Goal: Task Accomplishment & Management: Use online tool/utility

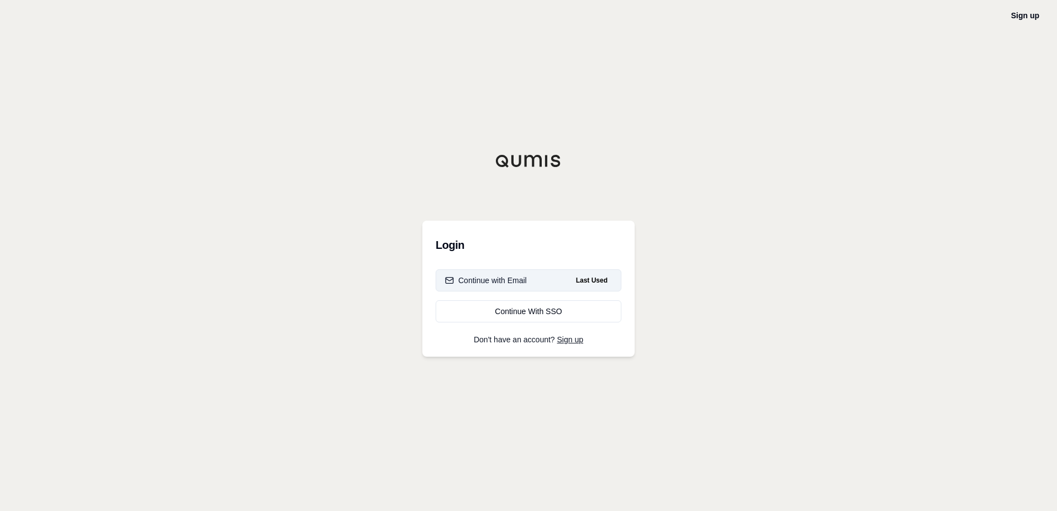
click at [519, 281] on div "Continue with Email" at bounding box center [486, 280] width 82 height 11
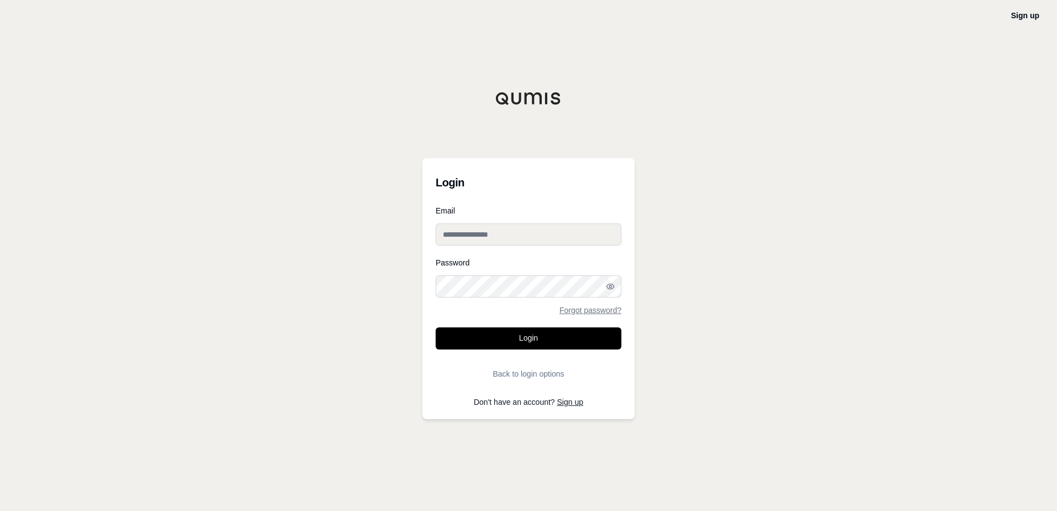
type input "**********"
click at [510, 341] on button "Login" at bounding box center [529, 338] width 186 height 22
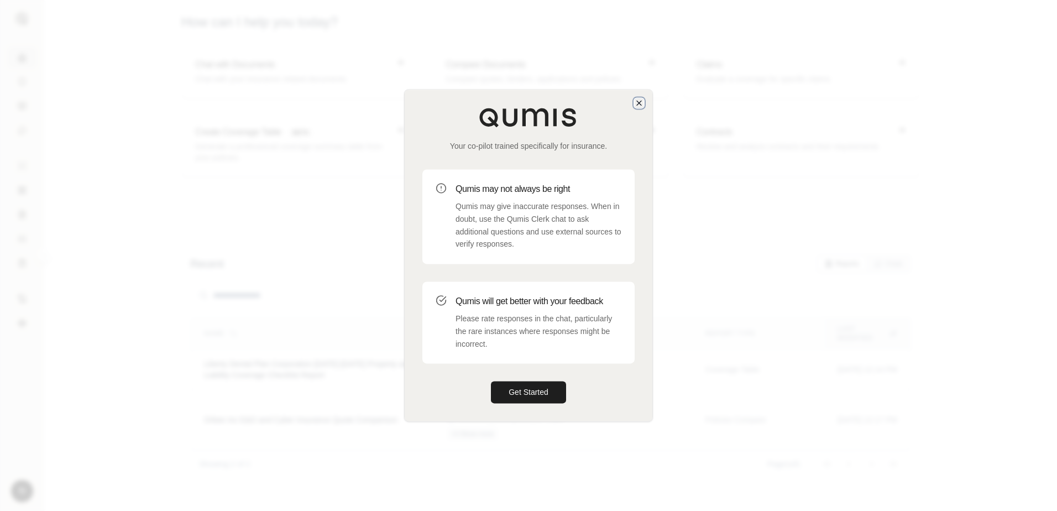
click at [637, 101] on icon "button" at bounding box center [639, 103] width 4 height 4
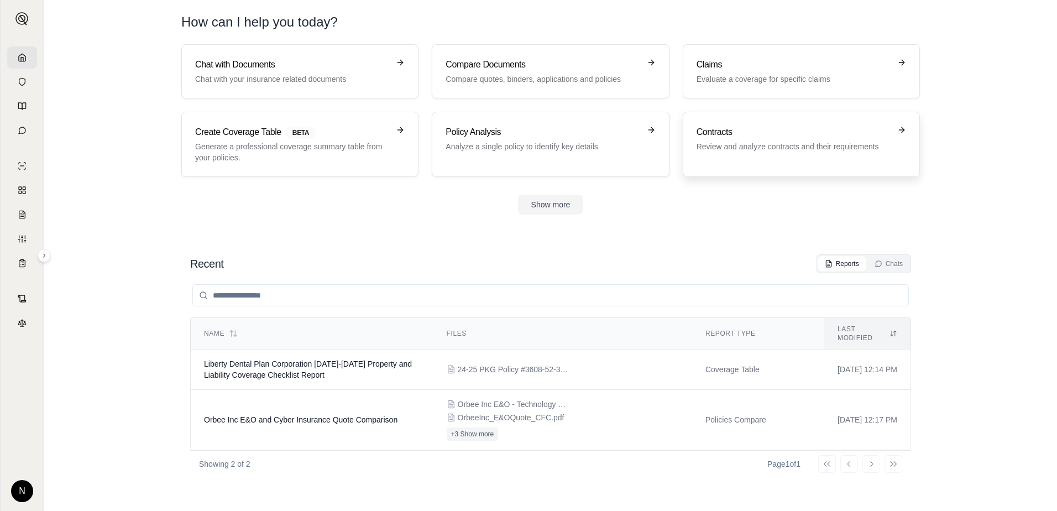
click at [901, 129] on icon at bounding box center [901, 130] width 9 height 9
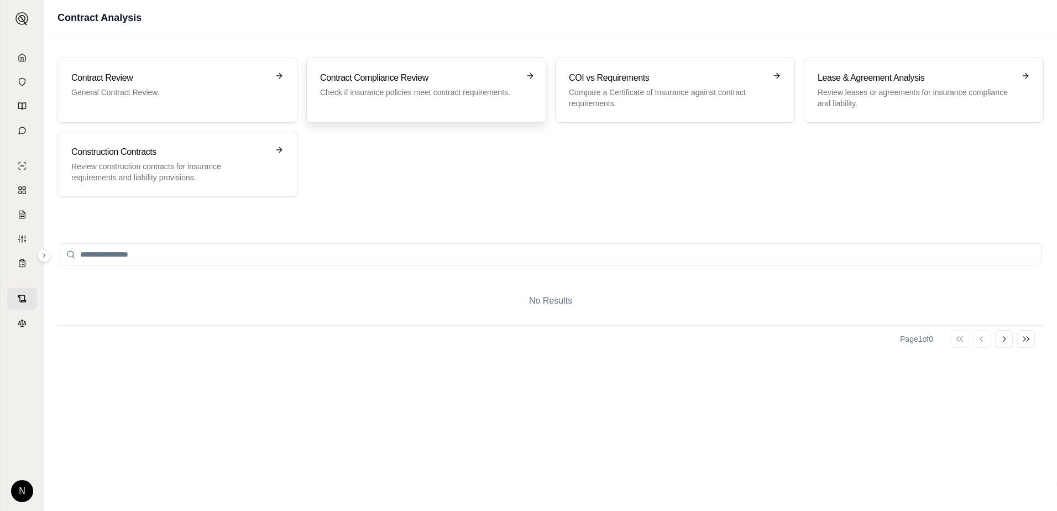
click at [531, 74] on icon at bounding box center [531, 75] width 3 height 5
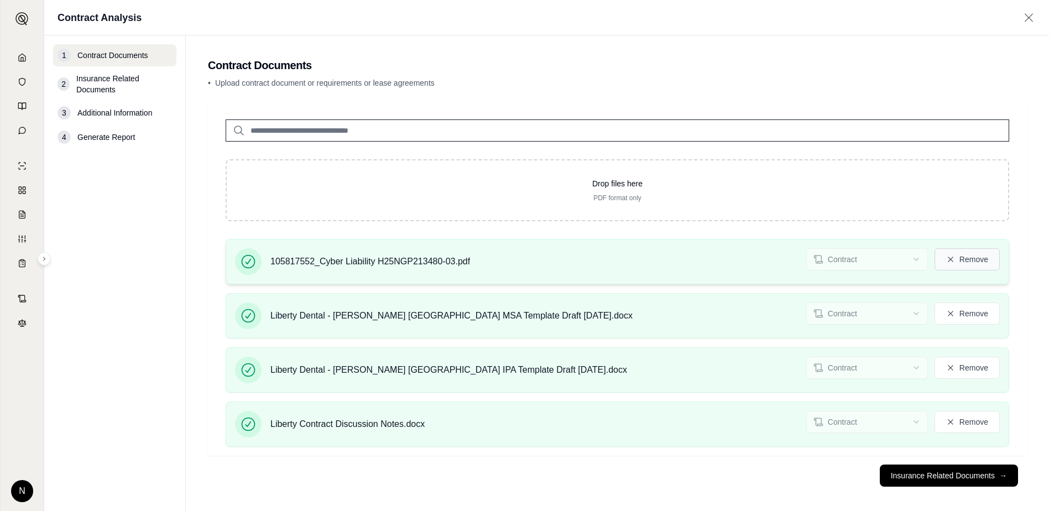
click at [979, 260] on button "Remove" at bounding box center [966, 259] width 65 height 22
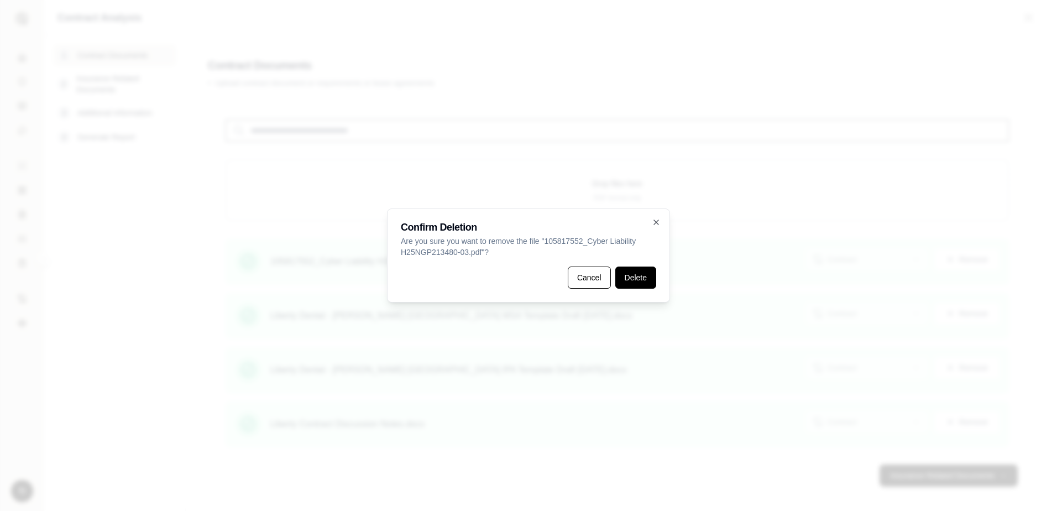
click at [635, 278] on button "Delete" at bounding box center [635, 277] width 41 height 22
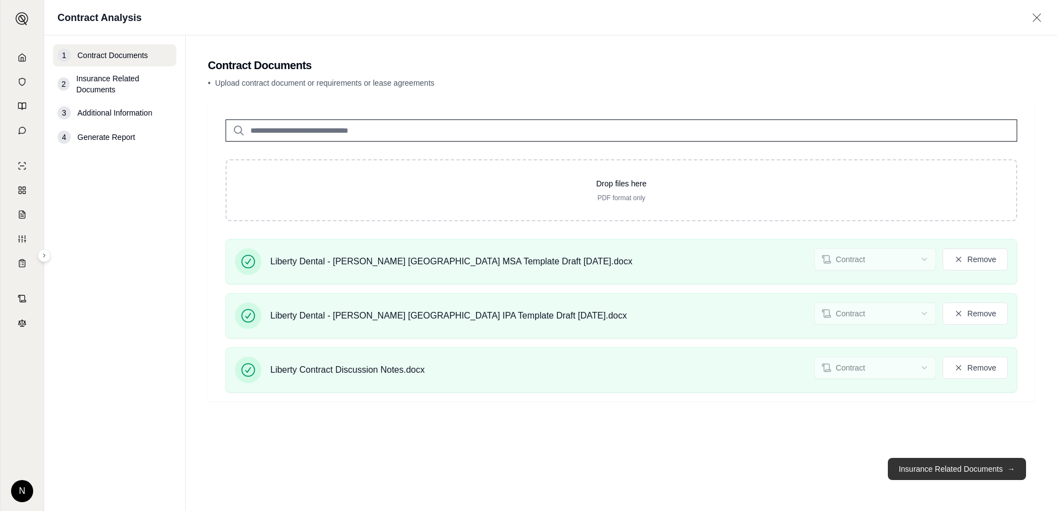
click at [942, 468] on button "Insurance Related Documents →" at bounding box center [957, 469] width 138 height 22
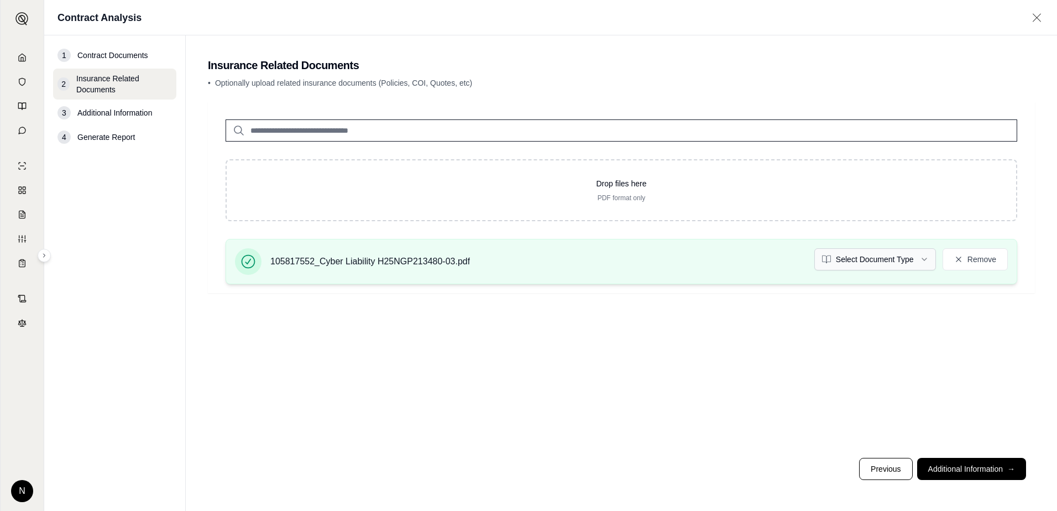
click at [921, 260] on html "N Contract Analysis 1 Contract Documents 2 Insurance Related Documents 3 Additi…" at bounding box center [528, 255] width 1057 height 511
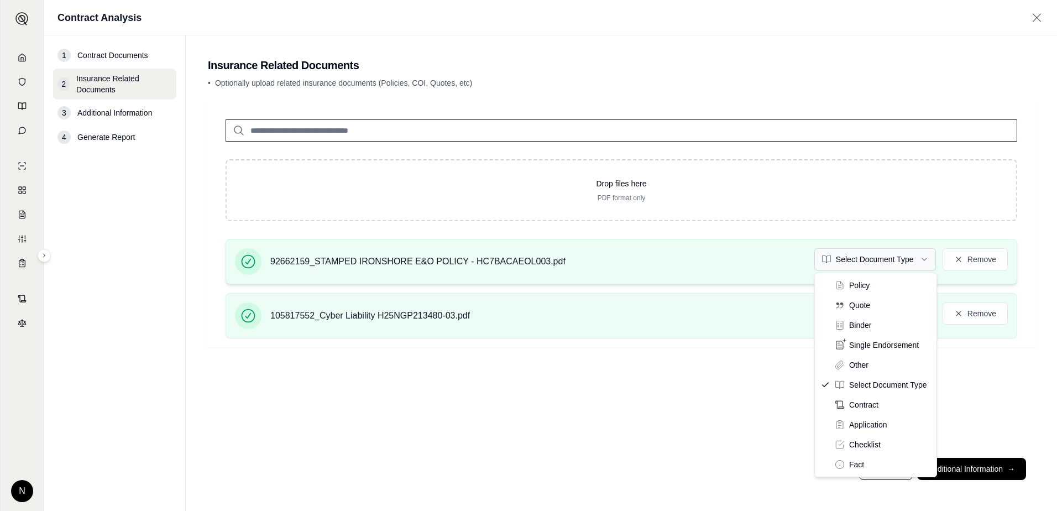
click at [924, 257] on html "N Contract Analysis 1 Contract Documents 2 Insurance Related Documents 3 Additi…" at bounding box center [528, 255] width 1057 height 511
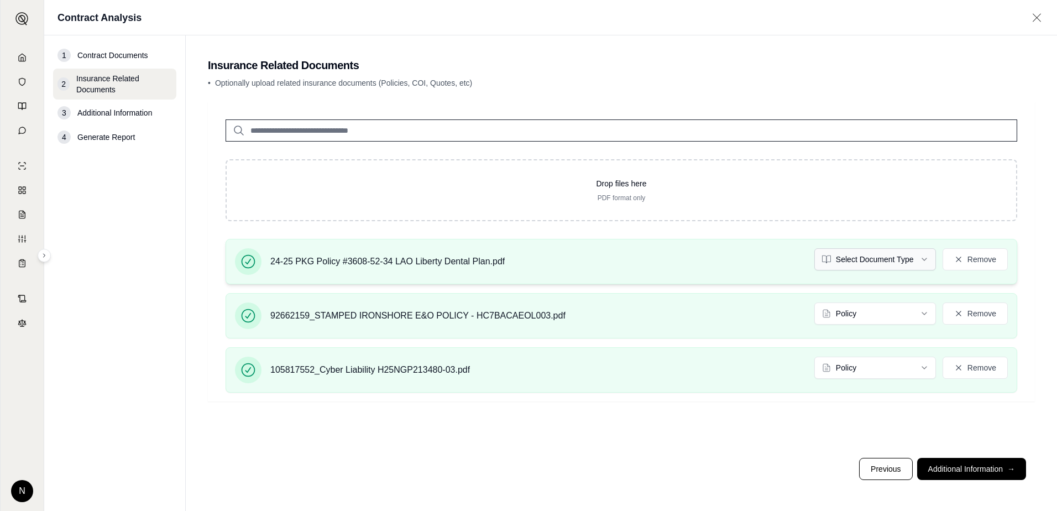
click at [924, 262] on html "N Contract Analysis 1 Contract Documents 2 Insurance Related Documents 3 Additi…" at bounding box center [528, 255] width 1057 height 511
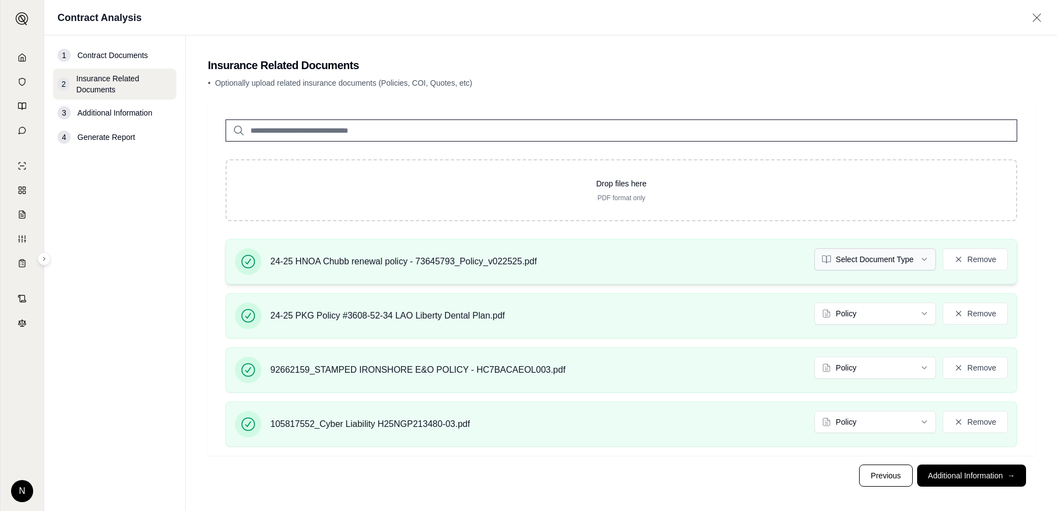
click at [917, 255] on html "N Contract Analysis 1 Contract Documents 2 Insurance Related Documents 3 Additi…" at bounding box center [528, 259] width 1057 height 518
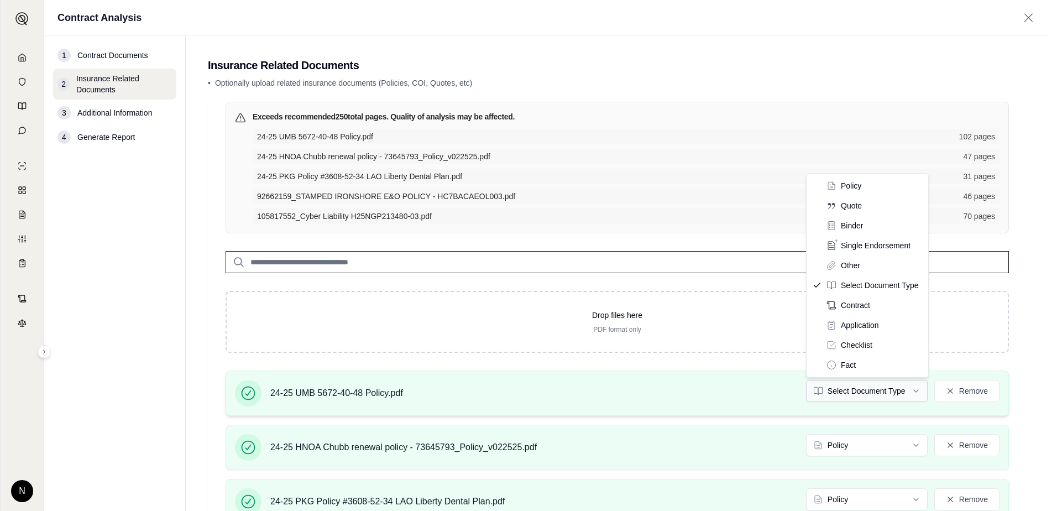
click at [918, 389] on html "N Contract Analysis 1 Contract Documents 2 Insurance Related Documents 3 Additi…" at bounding box center [528, 351] width 1057 height 703
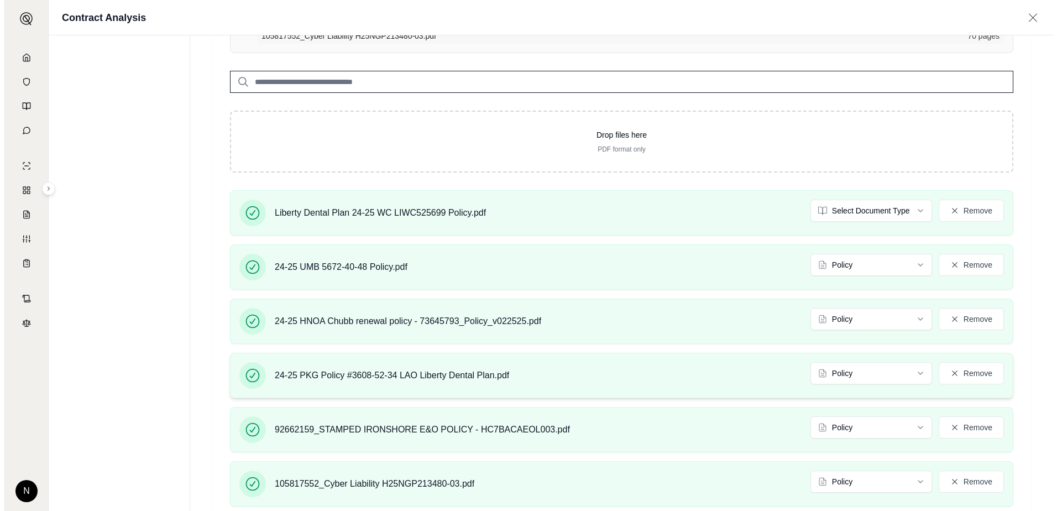
scroll to position [221, 0]
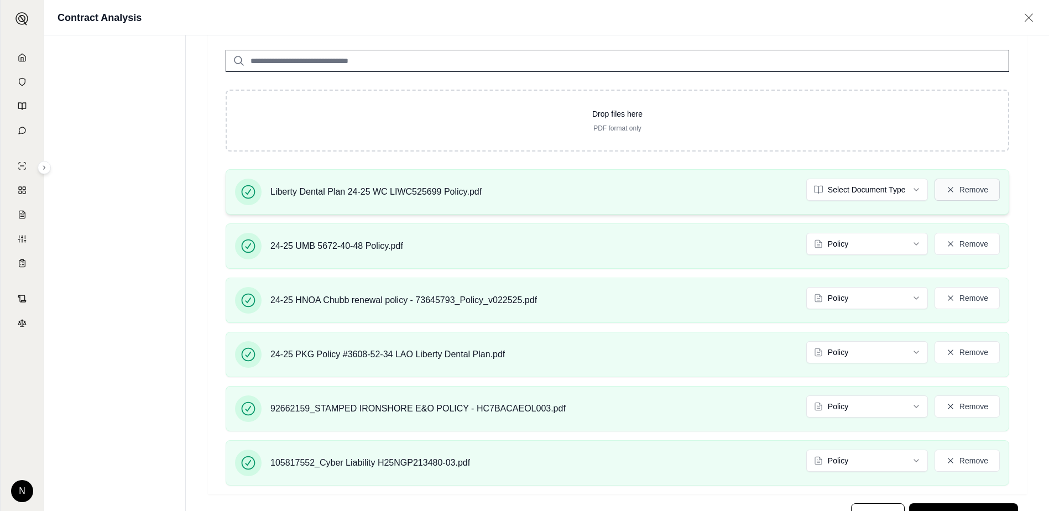
click at [968, 190] on button "Remove" at bounding box center [966, 190] width 65 height 22
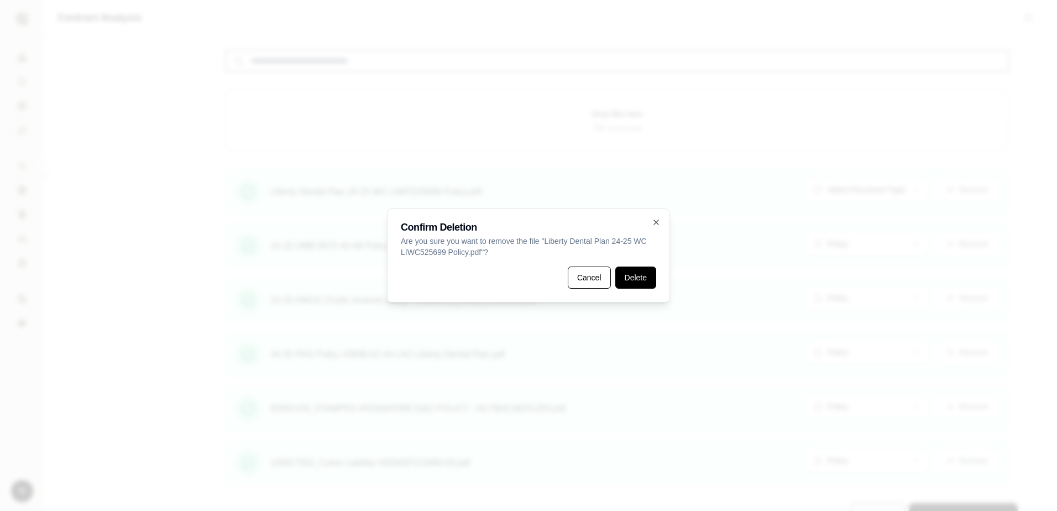
click at [635, 277] on button "Delete" at bounding box center [635, 277] width 41 height 22
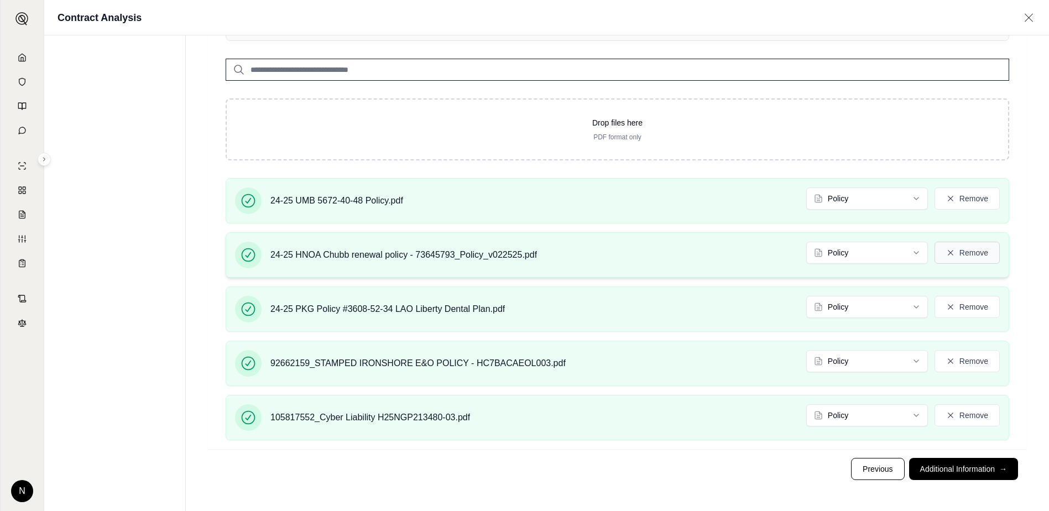
click at [974, 253] on button "Remove" at bounding box center [966, 253] width 65 height 22
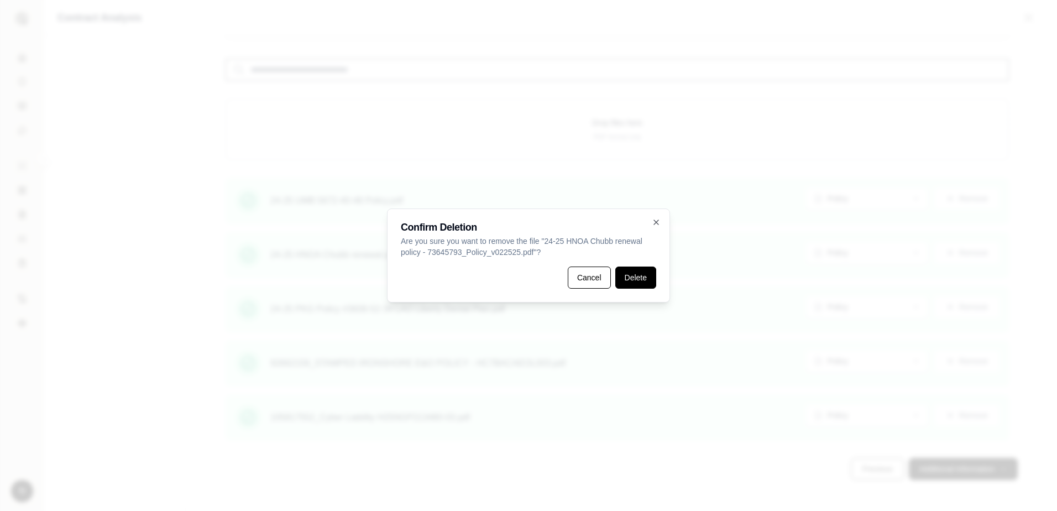
click at [637, 280] on button "Delete" at bounding box center [635, 277] width 41 height 22
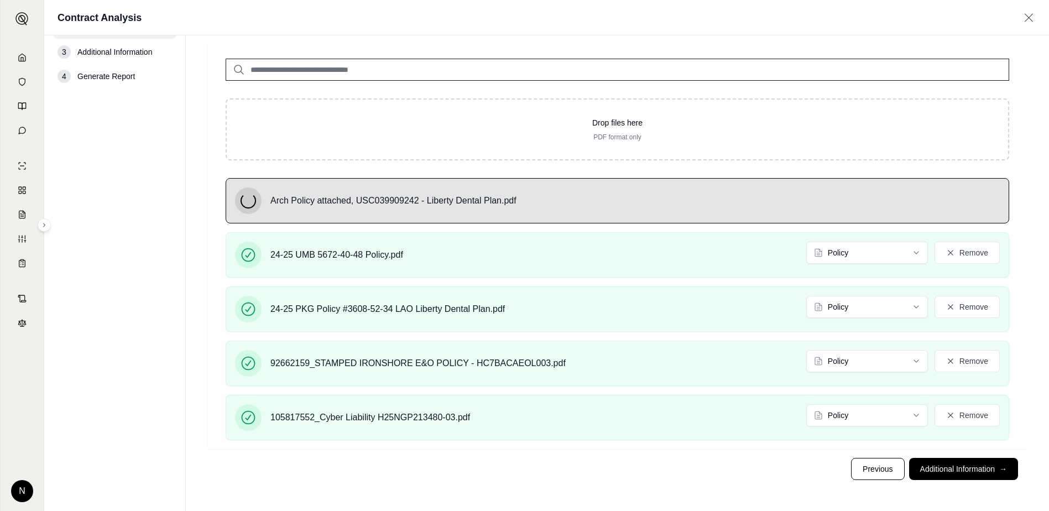
scroll to position [155, 0]
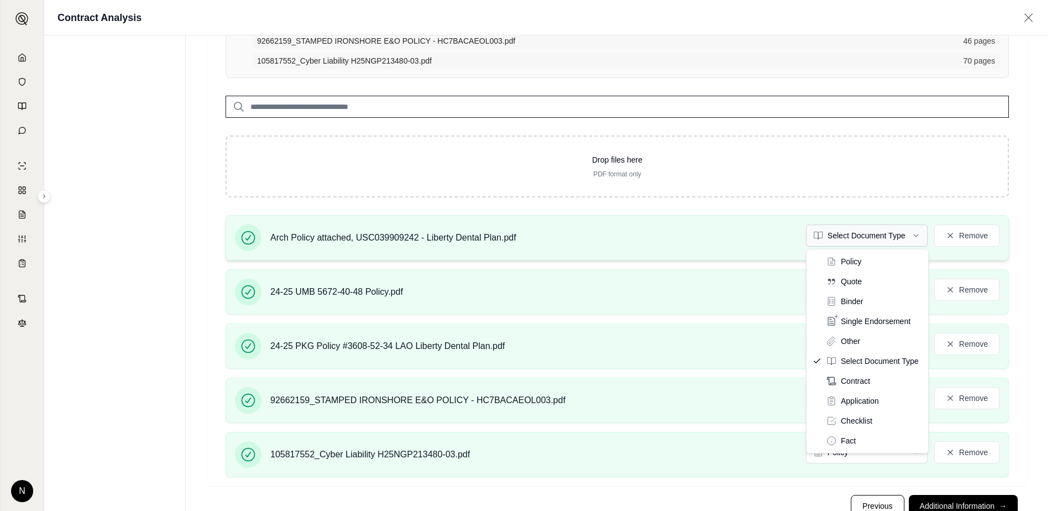
click at [913, 234] on html "N Contract Analysis 1 Contract Documents 2 Insurance Related Documents 3 Additi…" at bounding box center [528, 196] width 1057 height 703
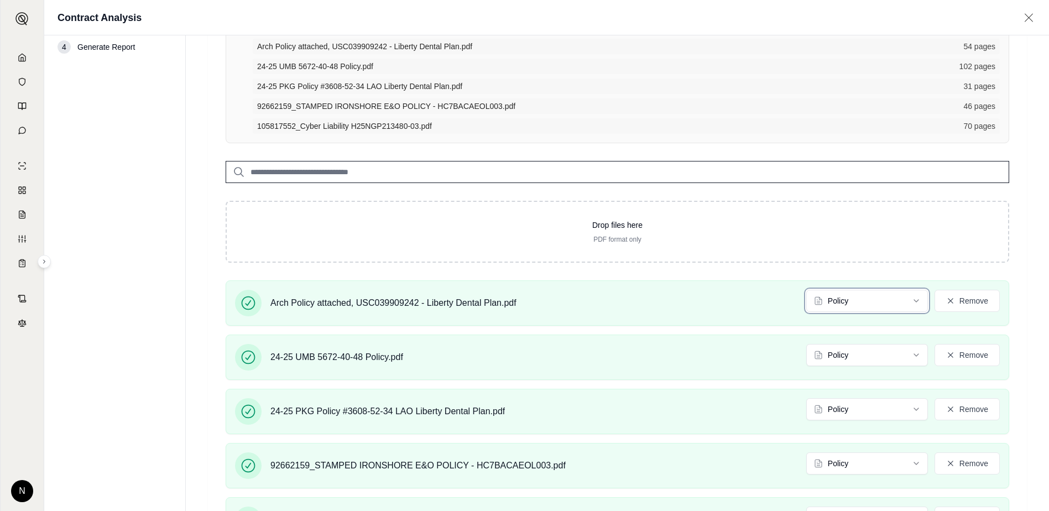
scroll to position [192, 0]
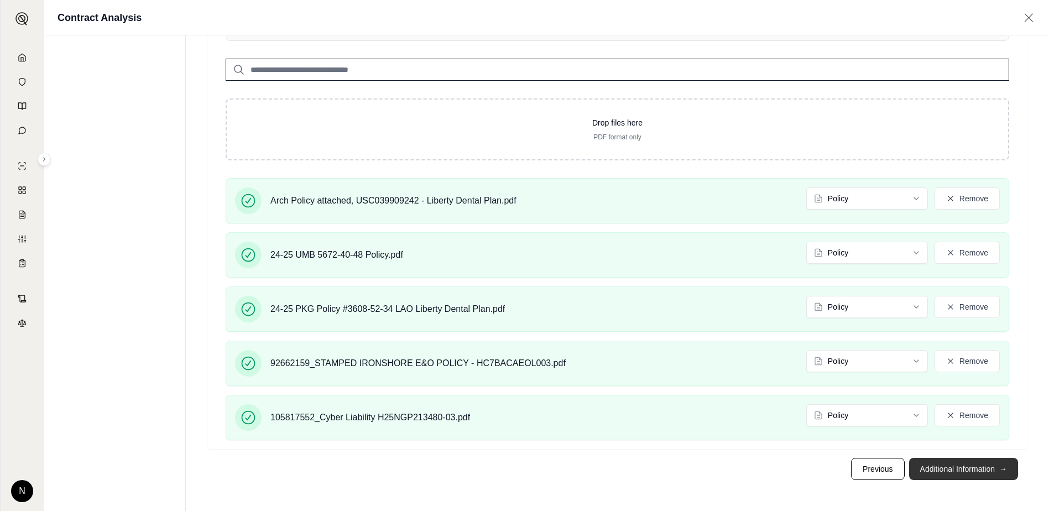
click at [942, 469] on button "Additional Information →" at bounding box center [963, 469] width 109 height 22
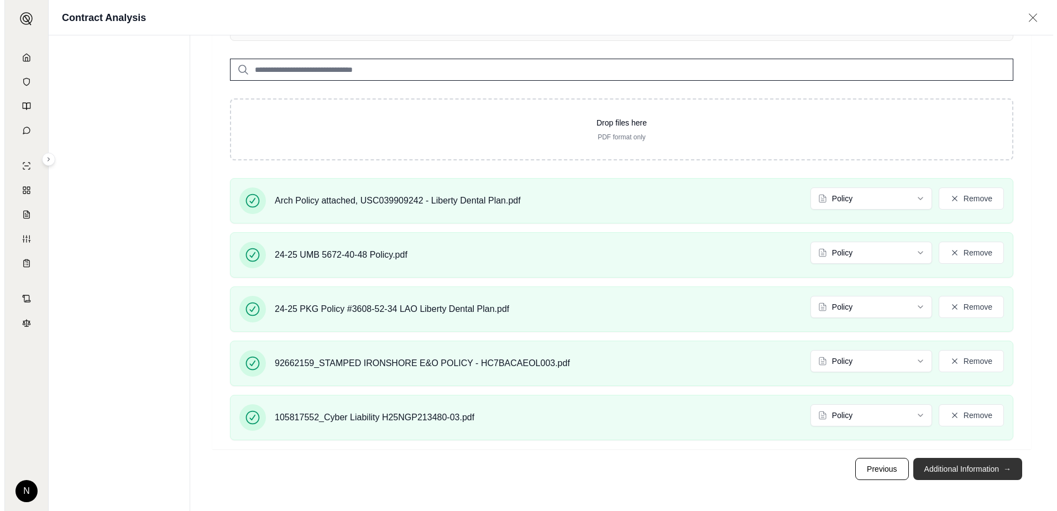
scroll to position [0, 0]
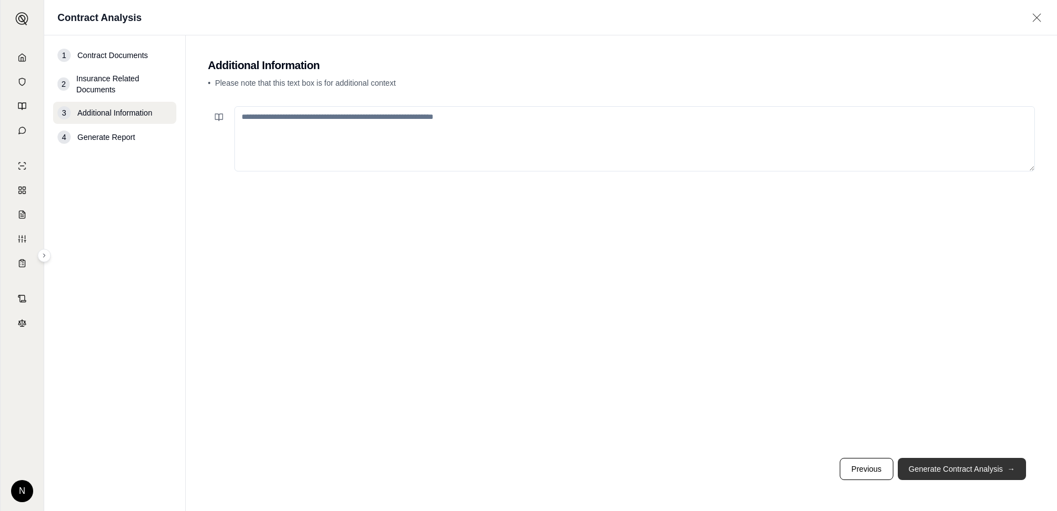
click at [949, 470] on button "Generate Contract Analysis →" at bounding box center [962, 469] width 128 height 22
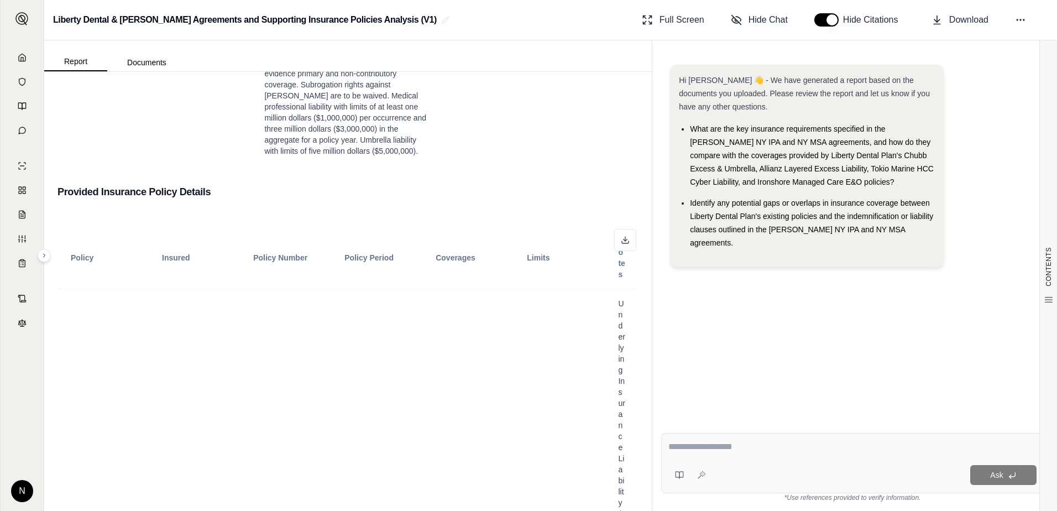
scroll to position [774, 0]
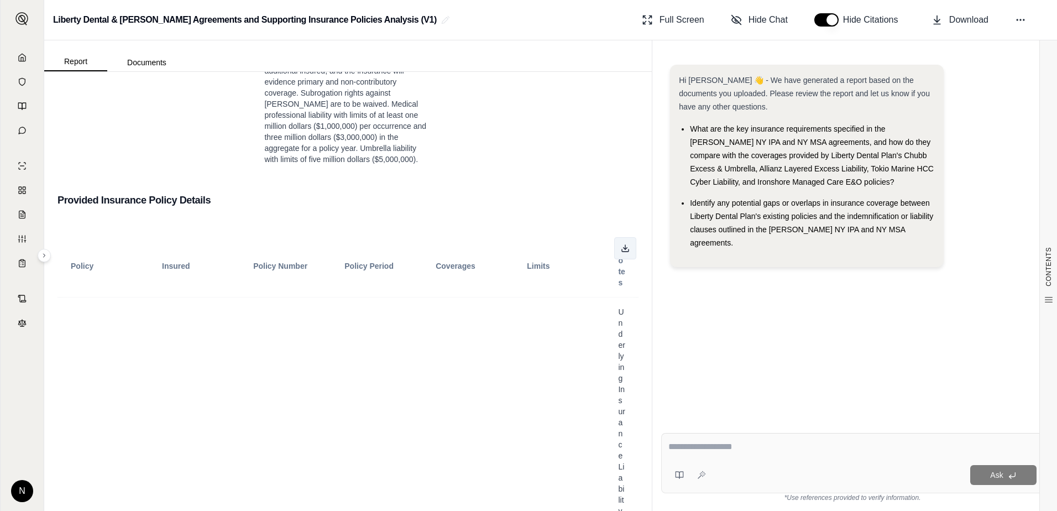
click at [621, 244] on icon at bounding box center [625, 248] width 9 height 9
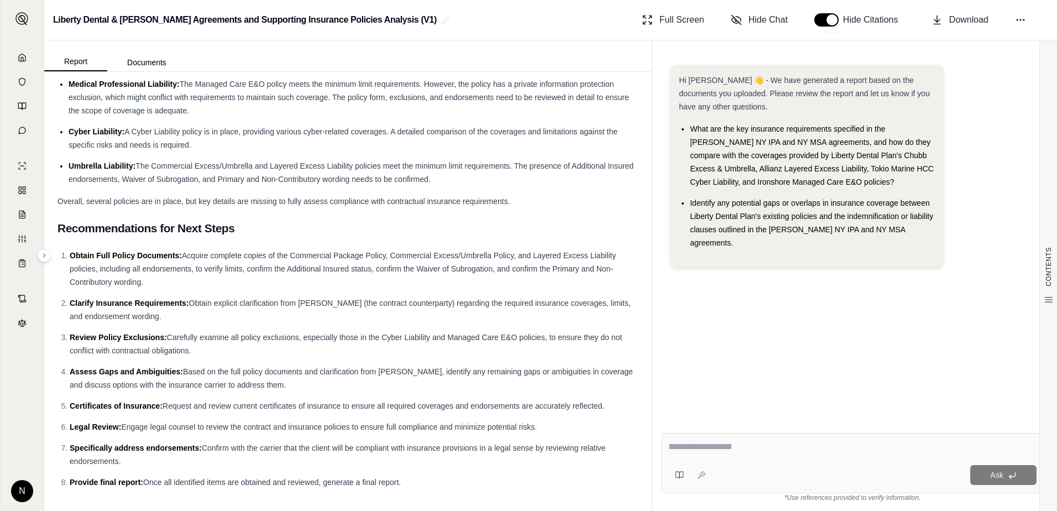
scroll to position [12977, 0]
